Goal: Task Accomplishment & Management: Use online tool/utility

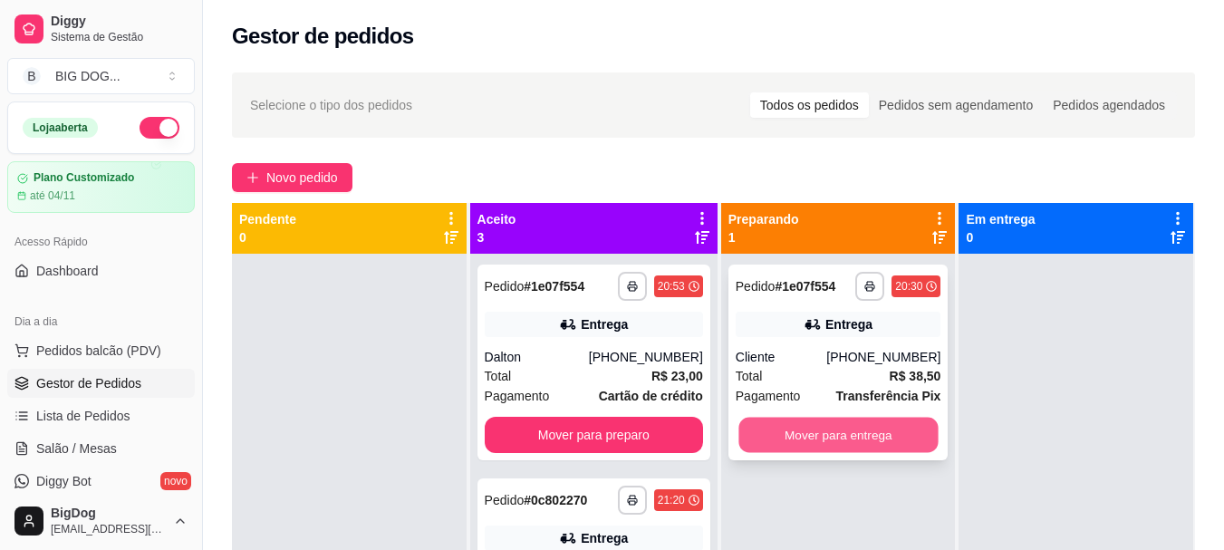
click at [777, 443] on button "Mover para entrega" at bounding box center [837, 435] width 199 height 35
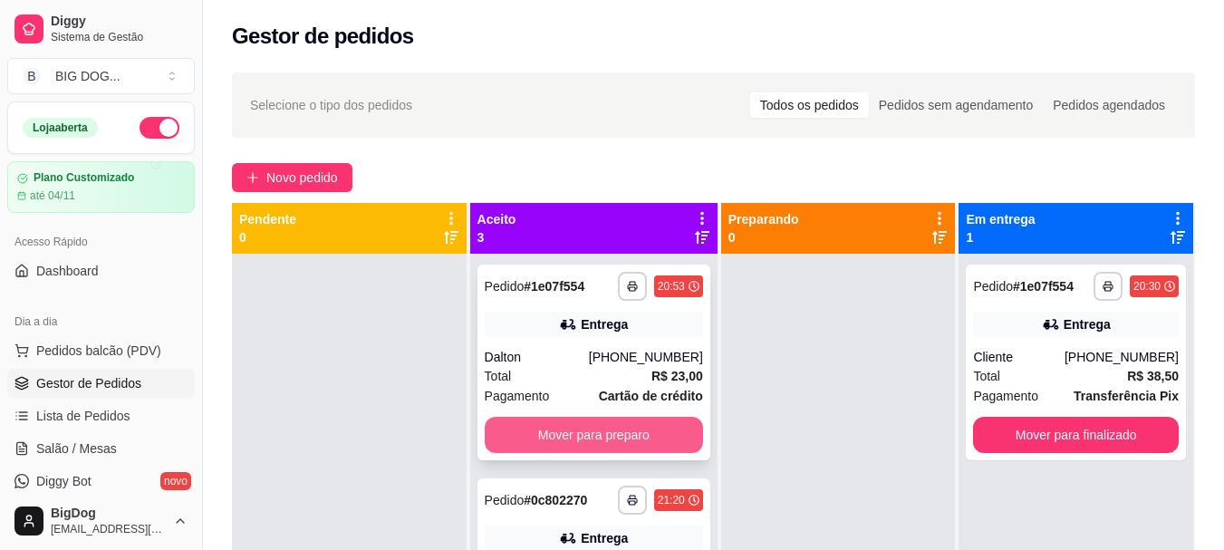
click at [616, 431] on button "Mover para preparo" at bounding box center [594, 435] width 218 height 36
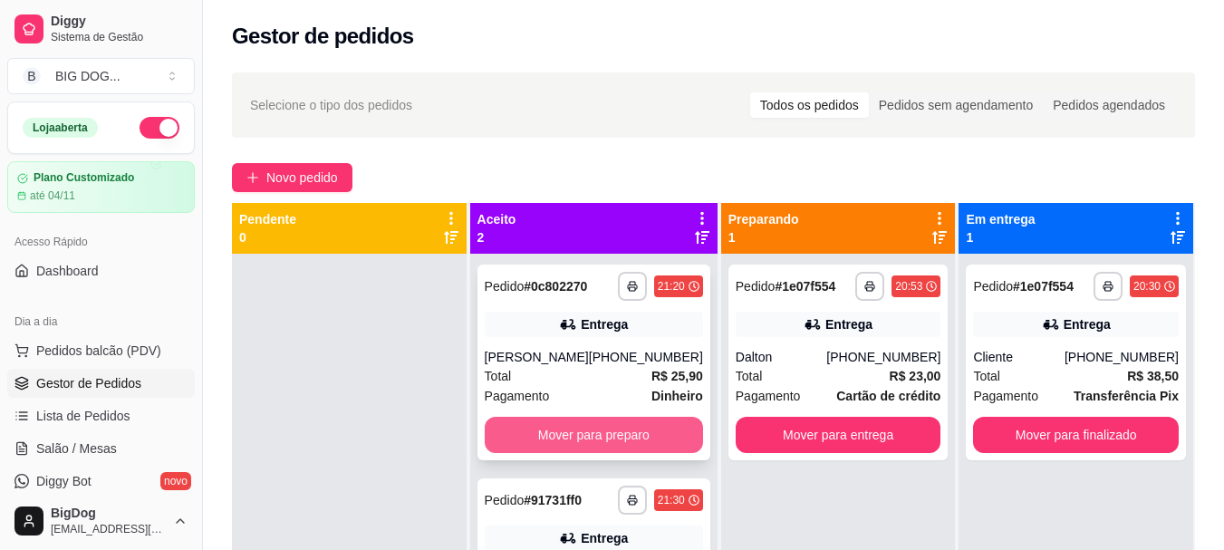
click at [620, 427] on button "Mover para preparo" at bounding box center [594, 435] width 218 height 36
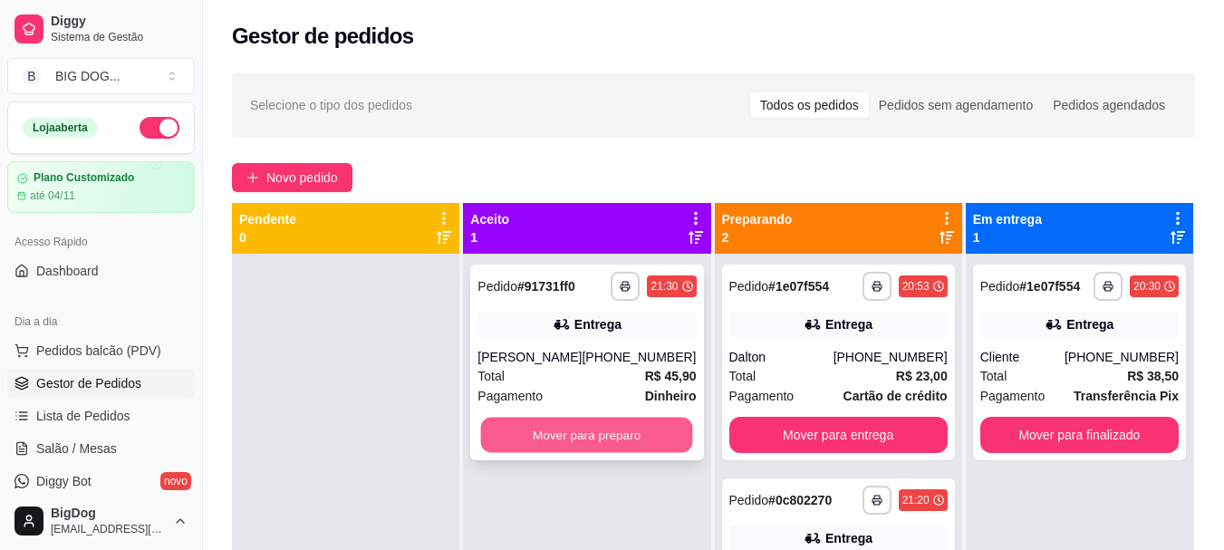
click at [638, 428] on button "Mover para preparo" at bounding box center [587, 435] width 212 height 35
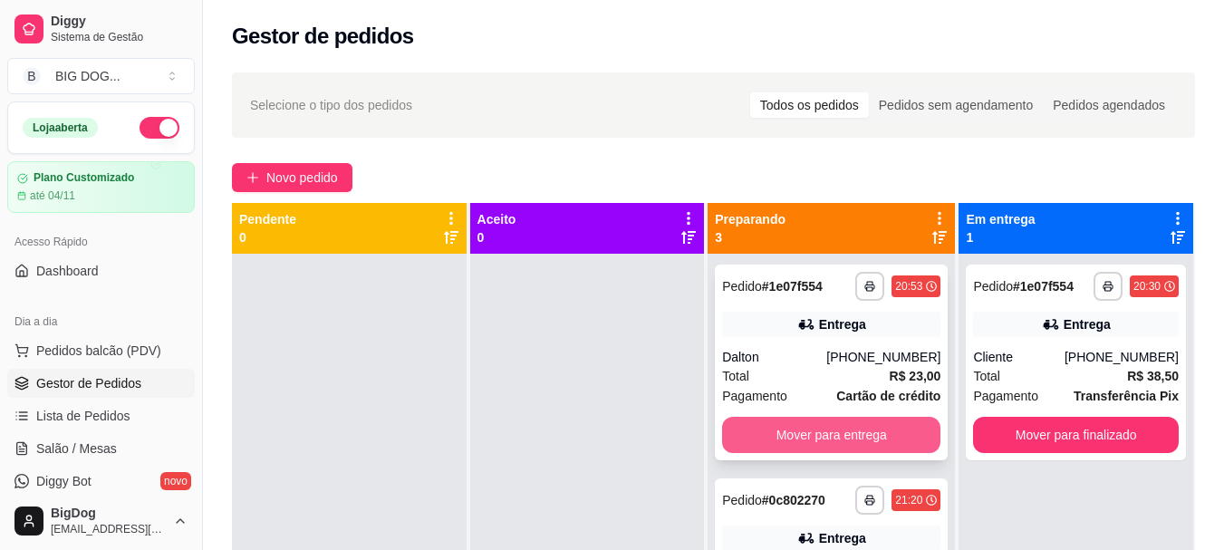
click at [746, 440] on button "Mover para entrega" at bounding box center [831, 435] width 218 height 36
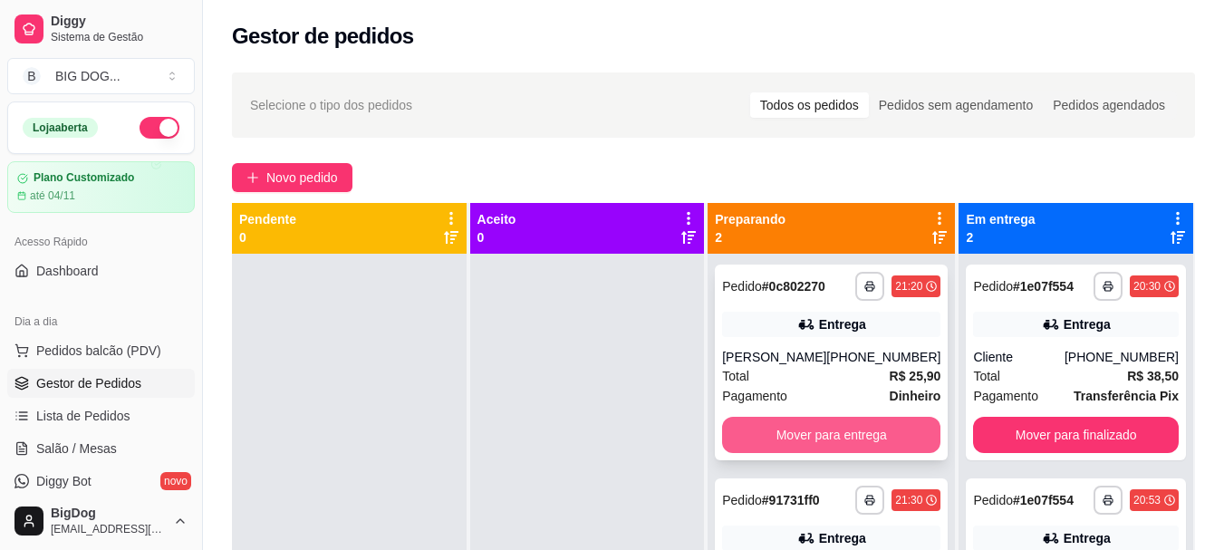
click at [760, 437] on button "Mover para entrega" at bounding box center [831, 435] width 218 height 36
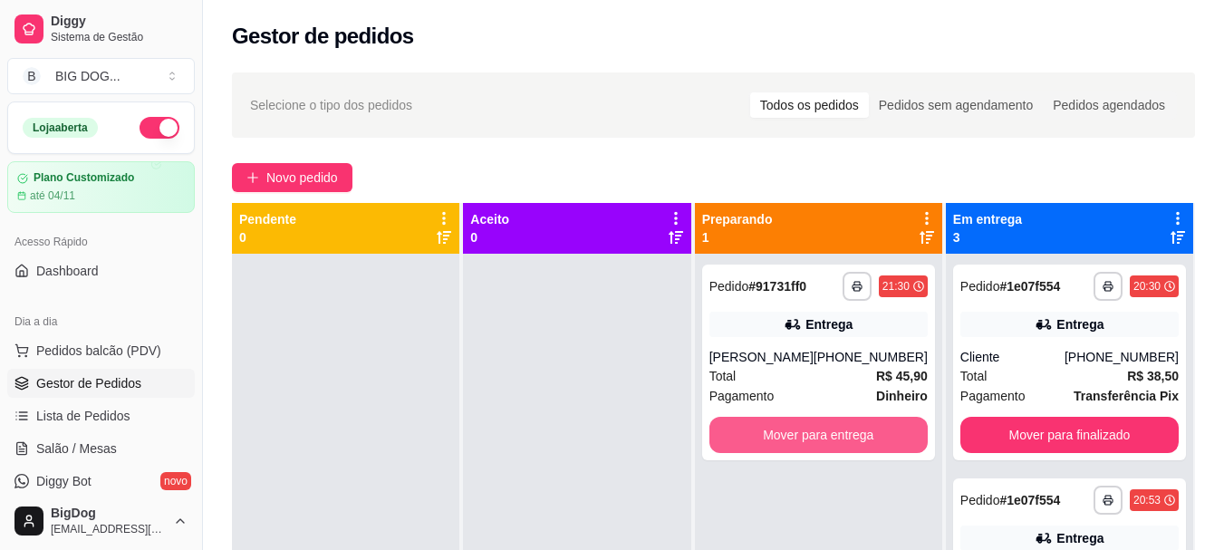
click at [760, 437] on button "Mover para entrega" at bounding box center [818, 435] width 218 height 36
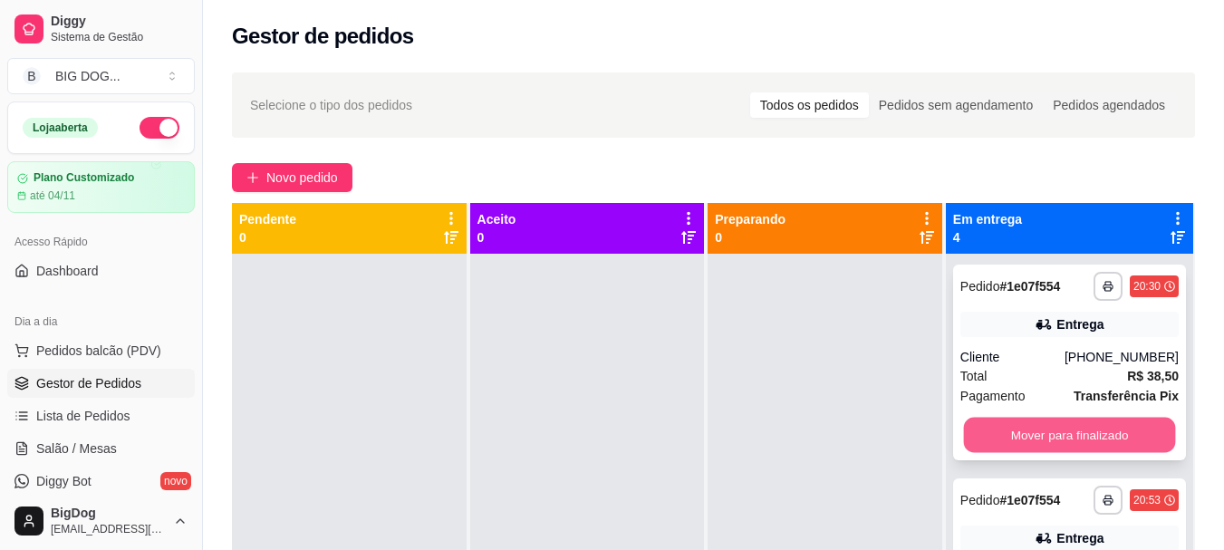
click at [960, 433] on div "Mover para finalizado" at bounding box center [1069, 435] width 218 height 36
click at [1034, 437] on button "Mover para finalizado" at bounding box center [1069, 435] width 212 height 35
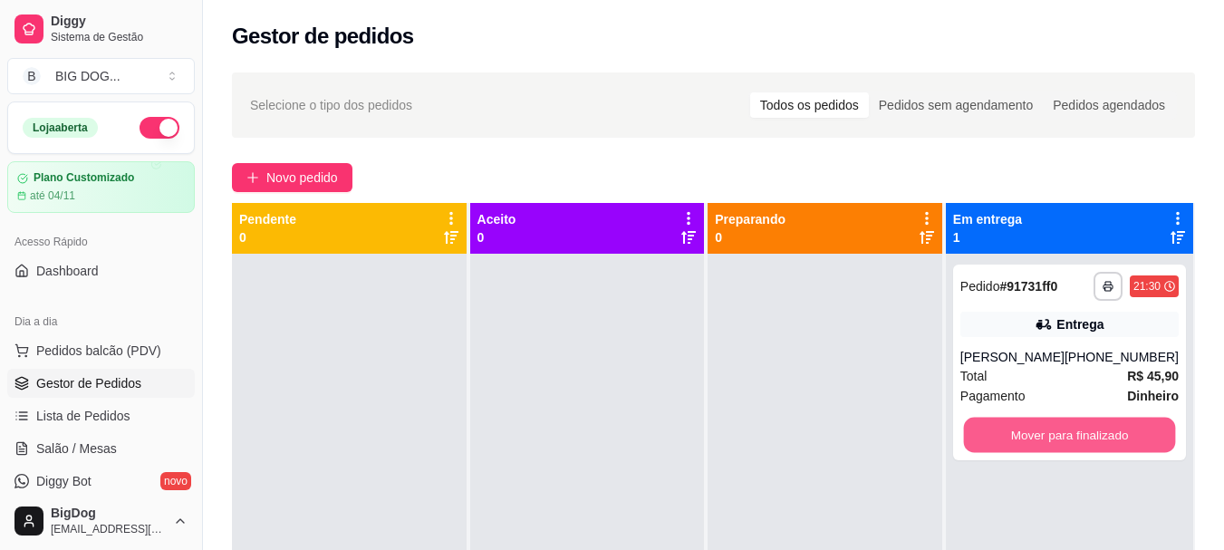
click at [1034, 437] on button "Mover para finalizado" at bounding box center [1069, 435] width 212 height 35
